Goal: Task Accomplishment & Management: Manage account settings

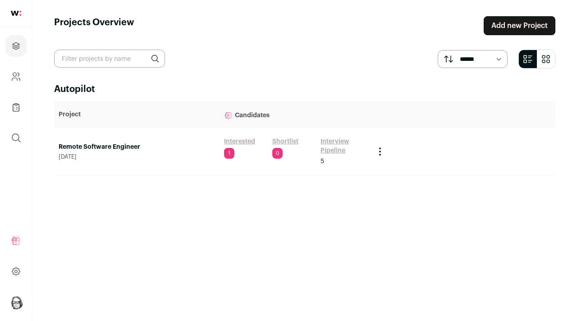
click at [328, 152] on link "Interview Pipeline" at bounding box center [342, 146] width 45 height 18
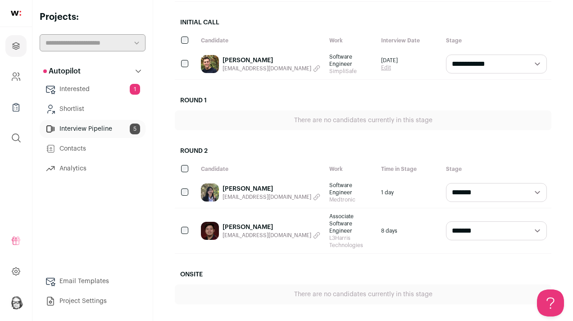
scroll to position [237, 0]
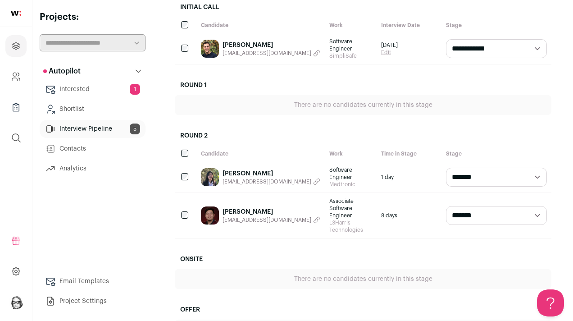
select select "********"
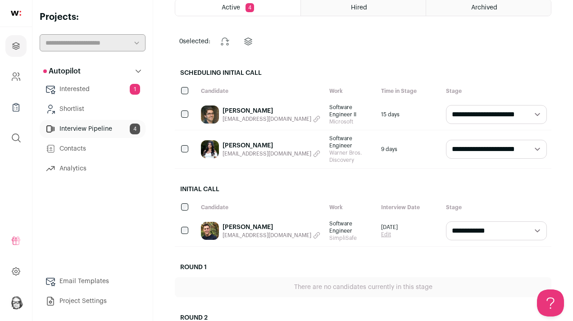
scroll to position [40, 0]
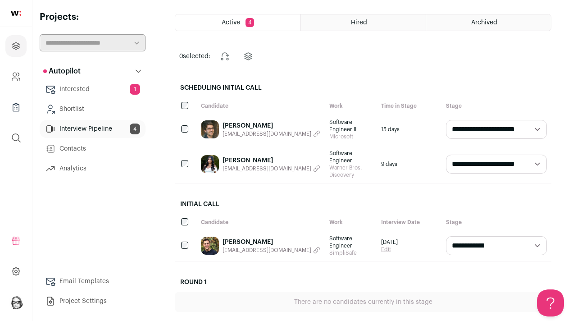
click at [84, 91] on link "Interested 1" at bounding box center [93, 89] width 106 height 18
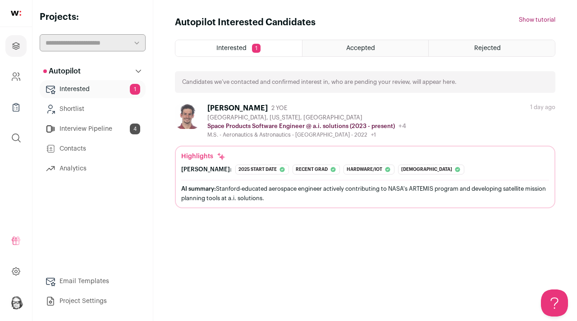
click at [268, 107] on div "[PERSON_NAME]" at bounding box center [237, 108] width 60 height 9
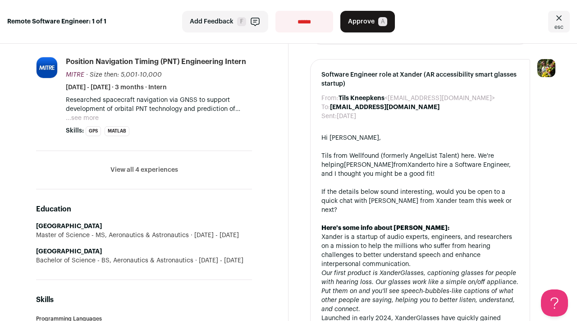
scroll to position [678, 0]
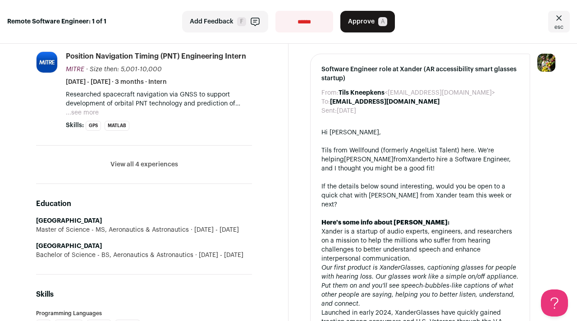
click at [159, 166] on button "View all 4 experiences" at bounding box center [144, 164] width 68 height 9
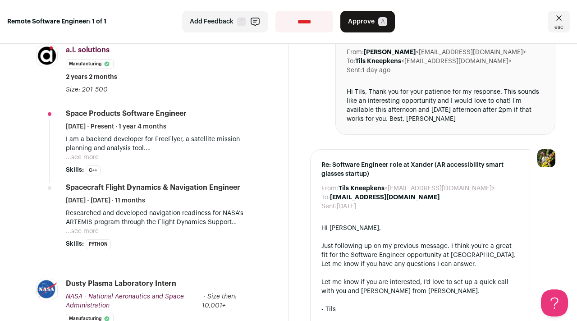
scroll to position [319, 0]
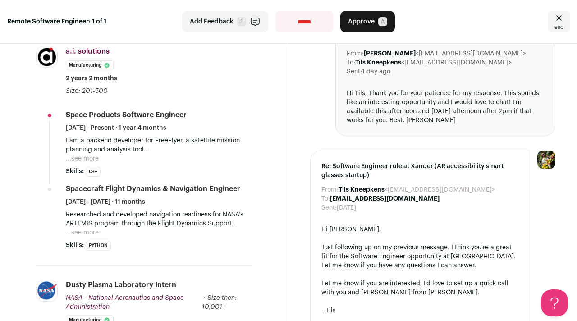
click at [85, 154] on p "I am a backend developer for FreeFlyer, a satellite mission planning and analys…" at bounding box center [159, 145] width 186 height 18
click at [87, 160] on button "...see more" at bounding box center [82, 158] width 33 height 9
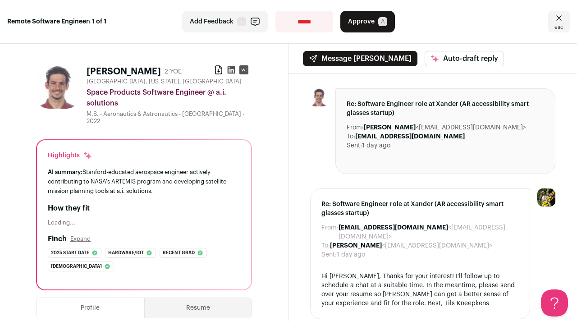
scroll to position [0, 0]
click at [382, 27] on button "Approve A" at bounding box center [367, 22] width 55 height 22
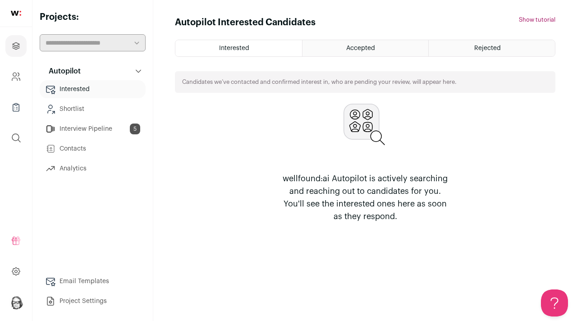
click at [102, 126] on link "Interview Pipeline 5" at bounding box center [93, 129] width 106 height 18
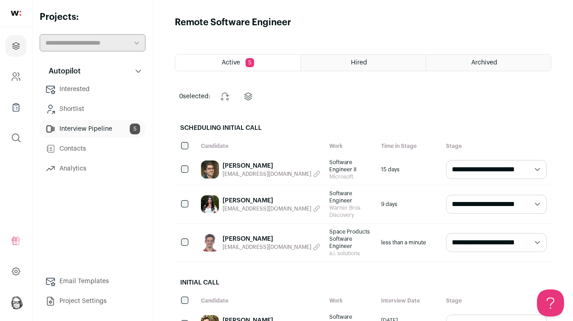
click at [459, 76] on main "Remote Software Engineer Active 5 Hired Archived 0 selected: Change stage Chang…" at bounding box center [363, 292] width 420 height 585
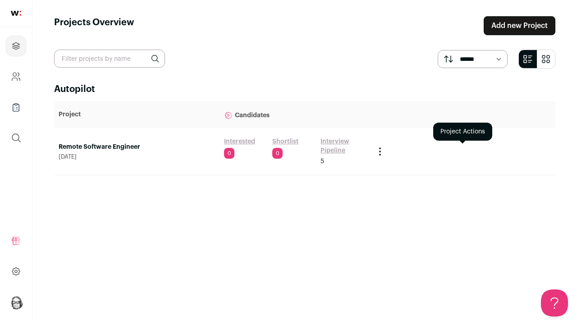
click at [378, 150] on icon "Project Actions" at bounding box center [379, 151] width 11 height 11
click at [327, 154] on link "Interview Pipeline" at bounding box center [342, 146] width 45 height 18
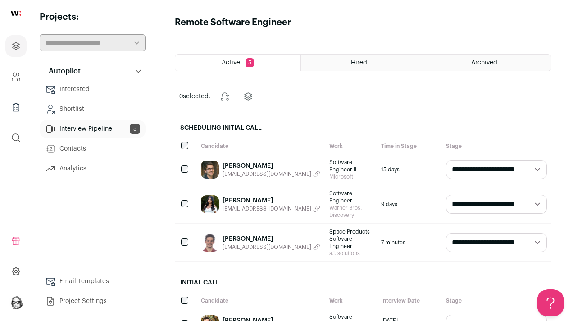
click at [469, 55] on div "Archived" at bounding box center [488, 63] width 125 height 16
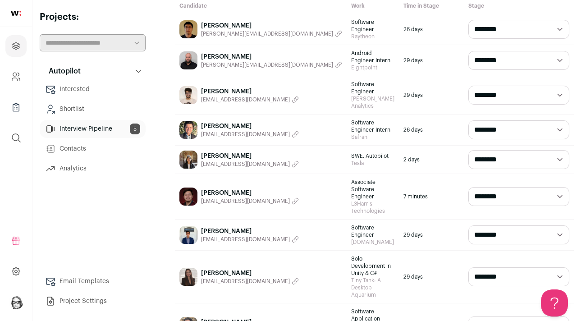
scroll to position [94, 0]
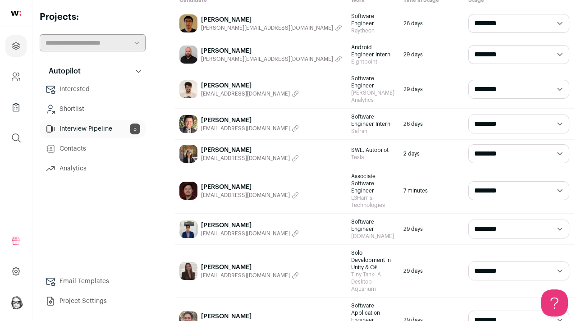
select select "**********"
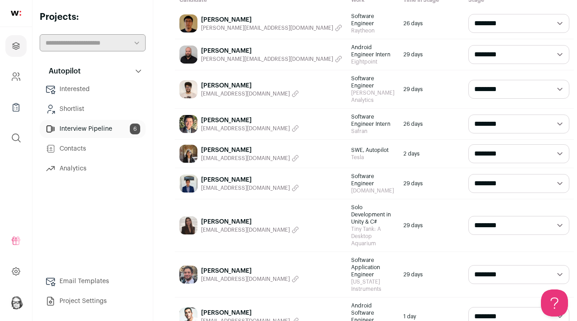
select select "**********"
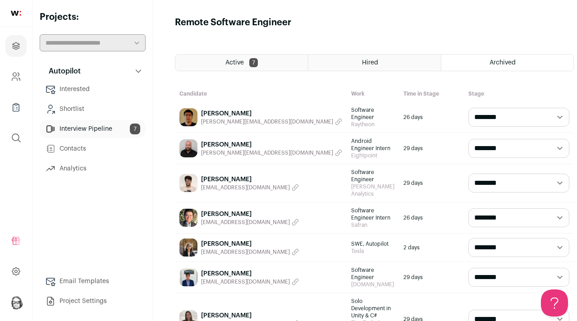
scroll to position [0, 0]
click at [232, 61] on span "Active" at bounding box center [234, 62] width 18 height 6
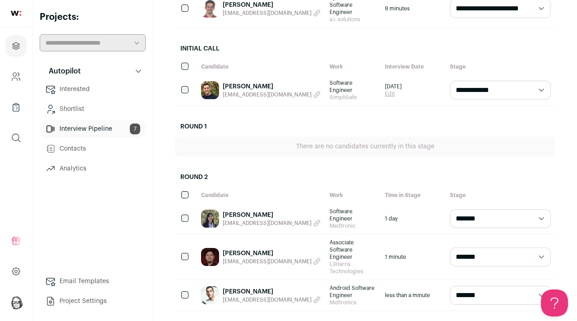
scroll to position [236, 0]
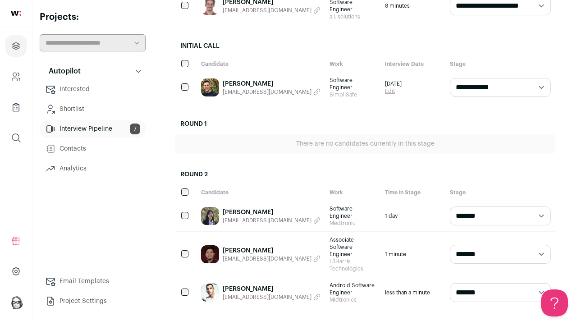
click at [368, 114] on h2 "Round 1" at bounding box center [365, 124] width 380 height 20
